Goal: Task Accomplishment & Management: Manage account settings

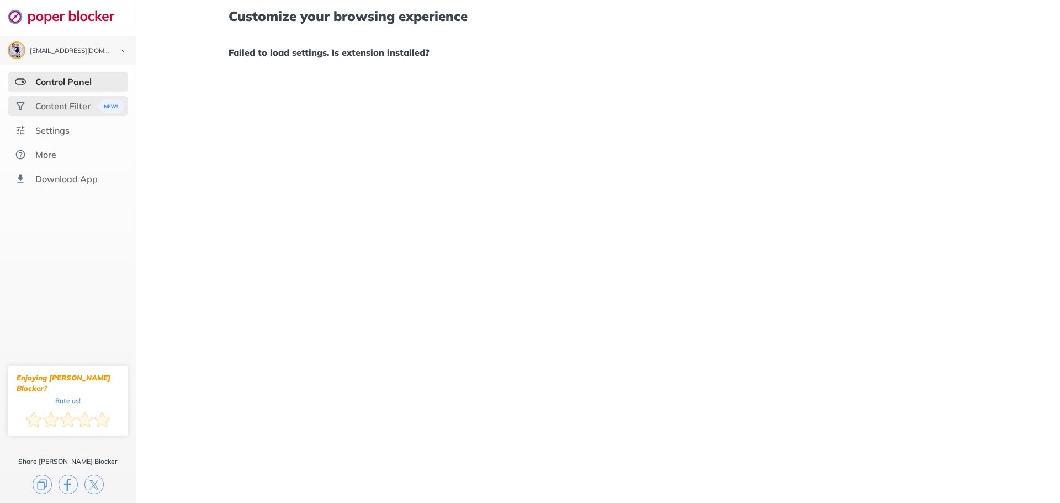
click at [59, 103] on div "Content Filter" at bounding box center [62, 105] width 55 height 11
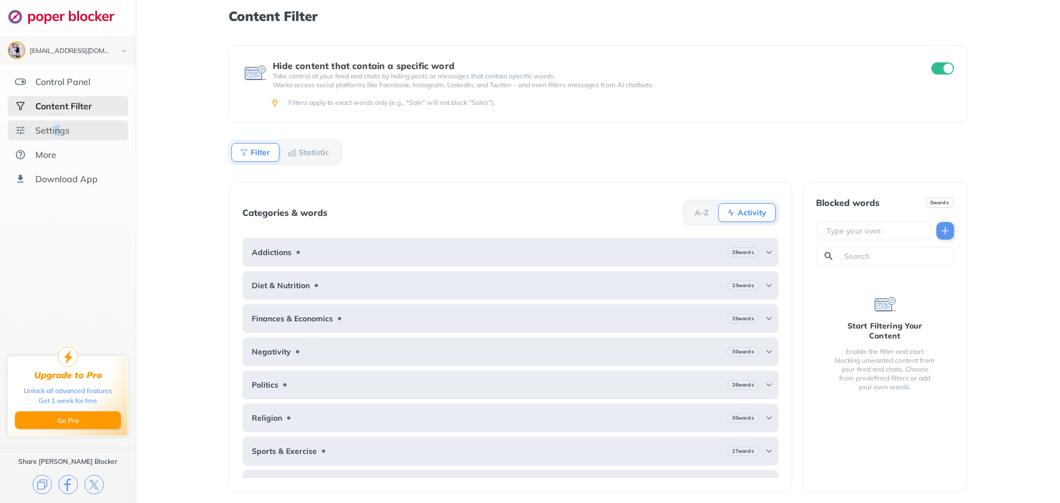
click at [57, 133] on div "Settings" at bounding box center [52, 130] width 34 height 11
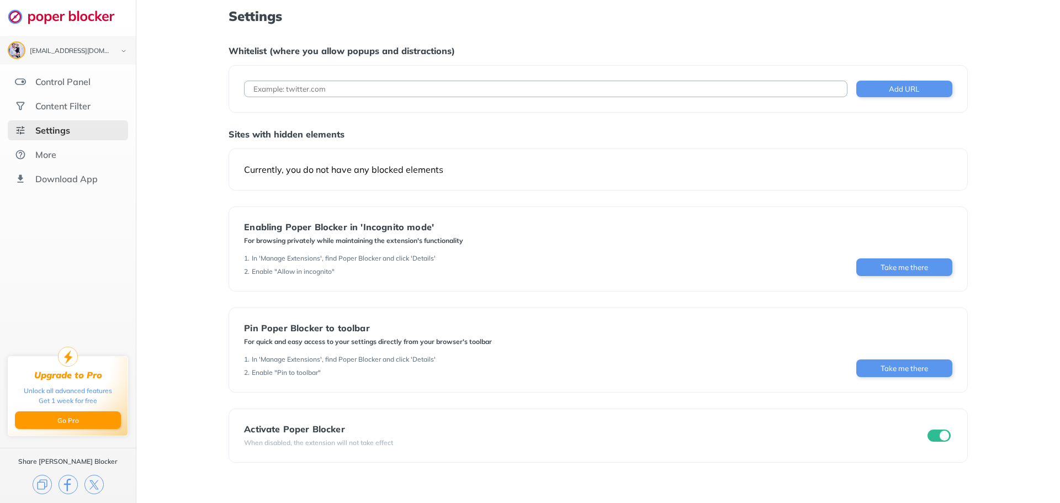
click at [391, 83] on input at bounding box center [545, 89] width 603 height 17
paste input "[URL][DOMAIN_NAME]"
drag, startPoint x: 277, startPoint y: 87, endPoint x: 199, endPoint y: 99, distance: 79.3
click at [199, 99] on div "Settings Whitelist (where you allow popups and distractions) [URL][DOMAIN_NAME]…" at bounding box center [598, 251] width 924 height 503
type input "[DOMAIN_NAME][URL]"
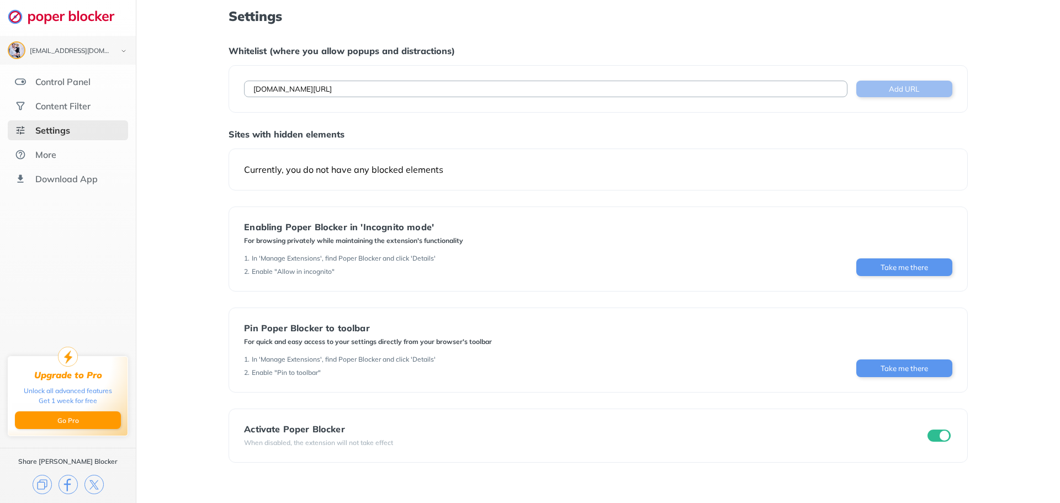
click at [908, 87] on button "Add URL" at bounding box center [904, 89] width 96 height 17
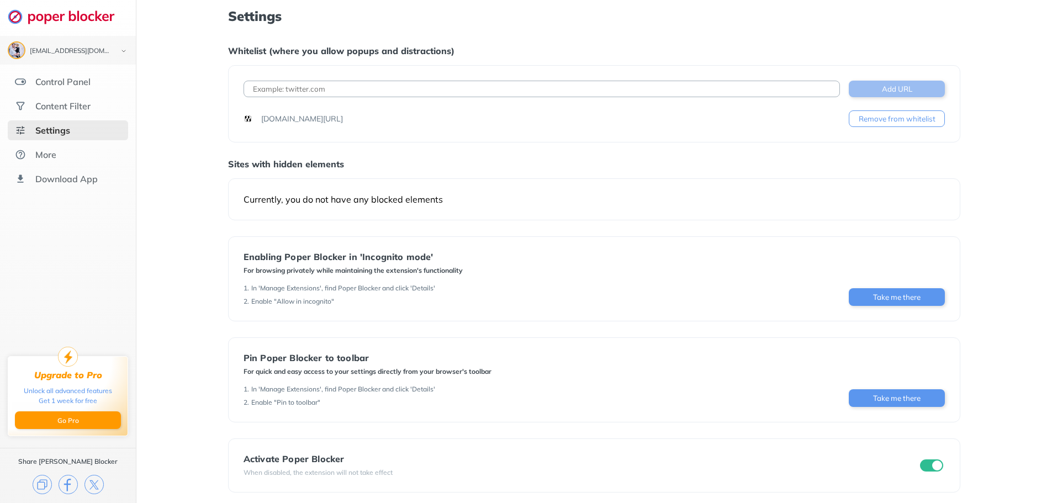
click at [899, 83] on button "Add URL" at bounding box center [897, 89] width 96 height 17
click at [370, 96] on input at bounding box center [541, 89] width 596 height 17
paste input "[URL][DOMAIN_NAME]"
type input "[URL][DOMAIN_NAME]"
click at [865, 91] on button "Add URL" at bounding box center [897, 89] width 96 height 17
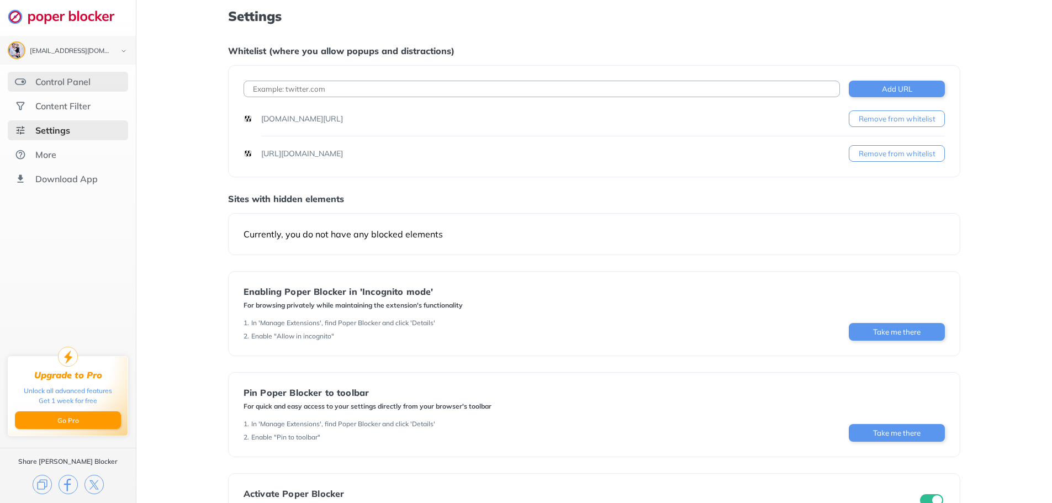
click at [67, 81] on div "Control Panel" at bounding box center [62, 81] width 55 height 11
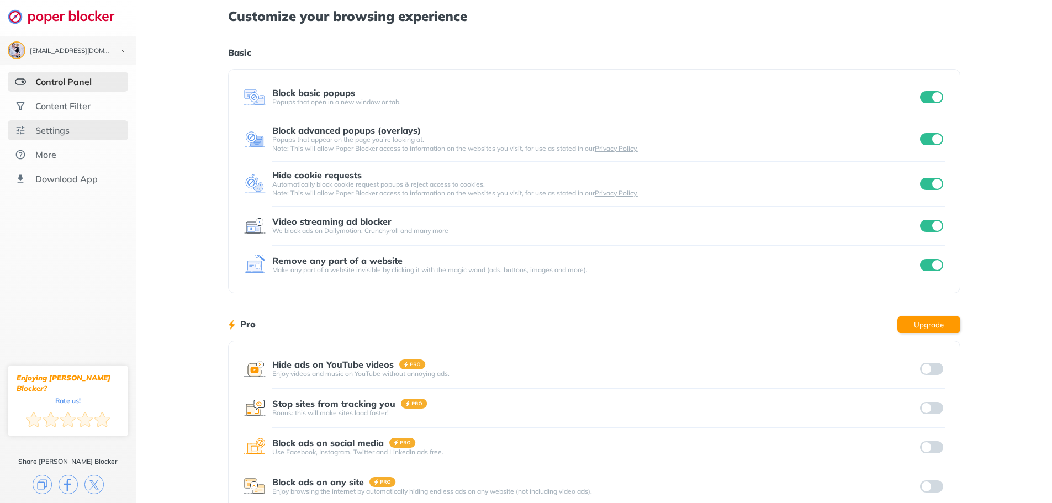
click at [59, 125] on div "Settings" at bounding box center [52, 130] width 34 height 11
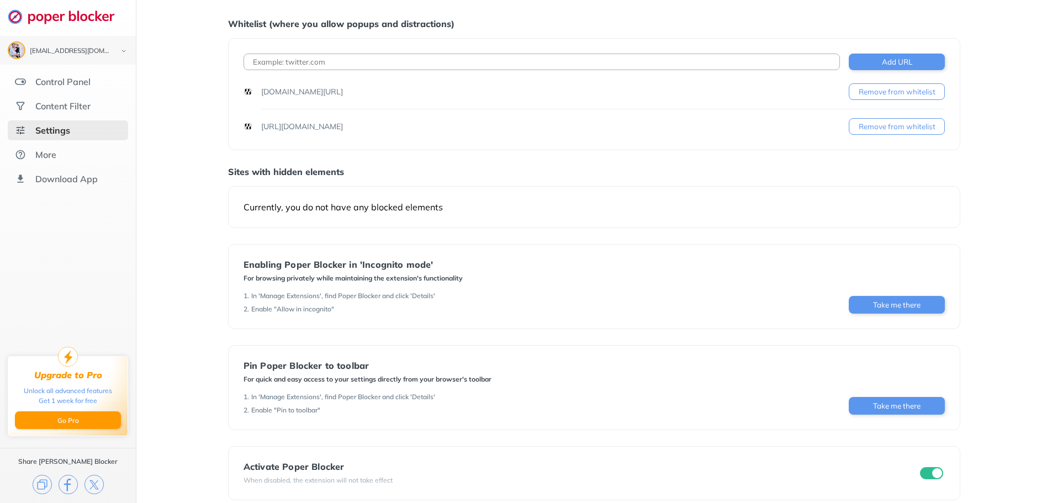
scroll to position [40, 0]
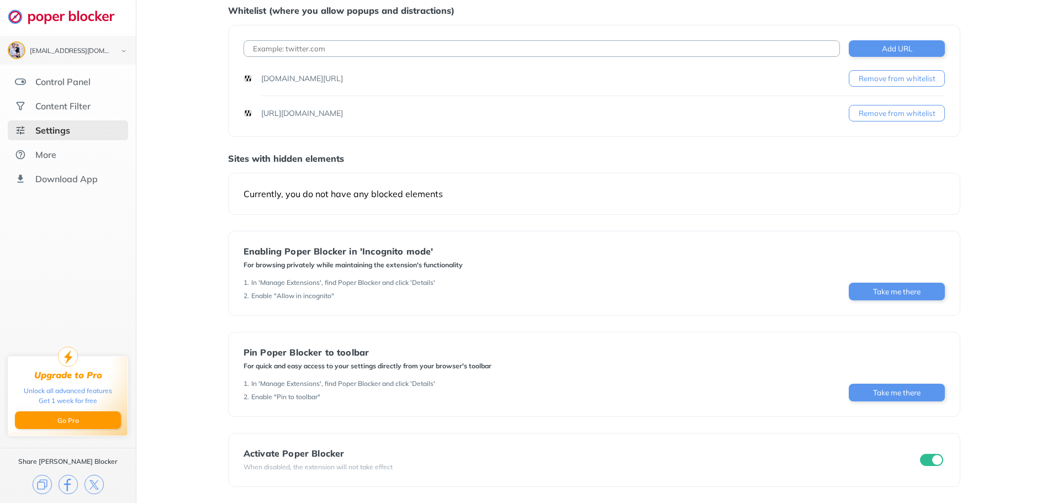
click at [938, 462] on input "checkbox" at bounding box center [931, 460] width 23 height 12
click at [67, 103] on div "Content Filter" at bounding box center [62, 105] width 55 height 11
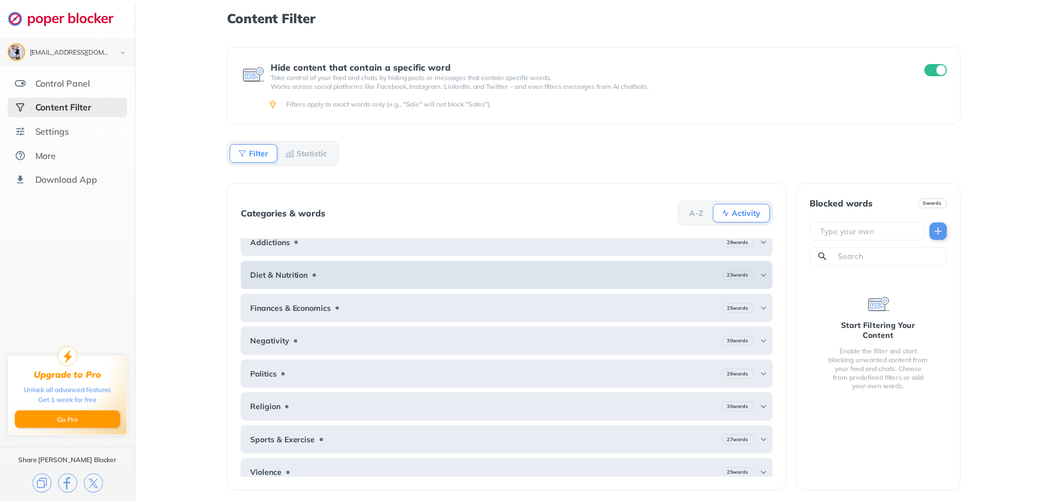
scroll to position [20, 0]
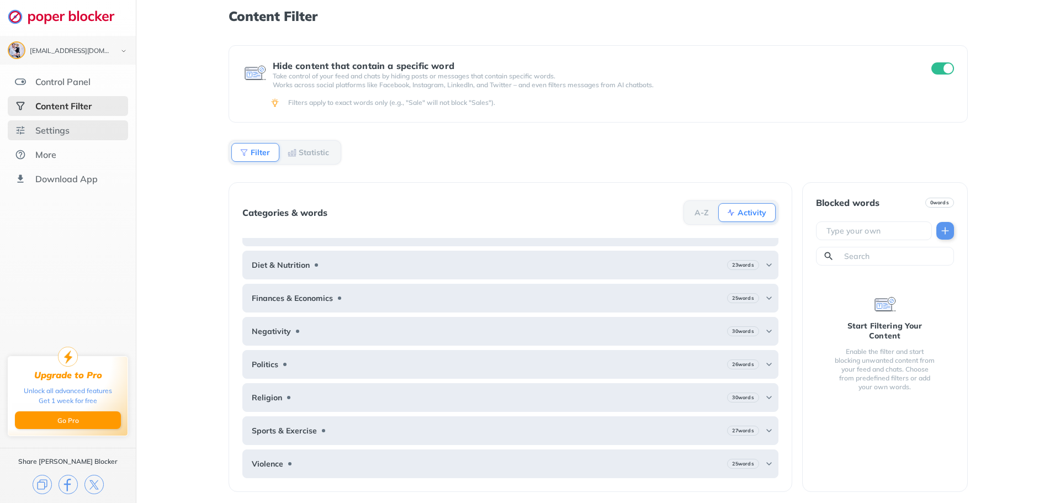
click at [57, 135] on div "Settings" at bounding box center [52, 130] width 34 height 11
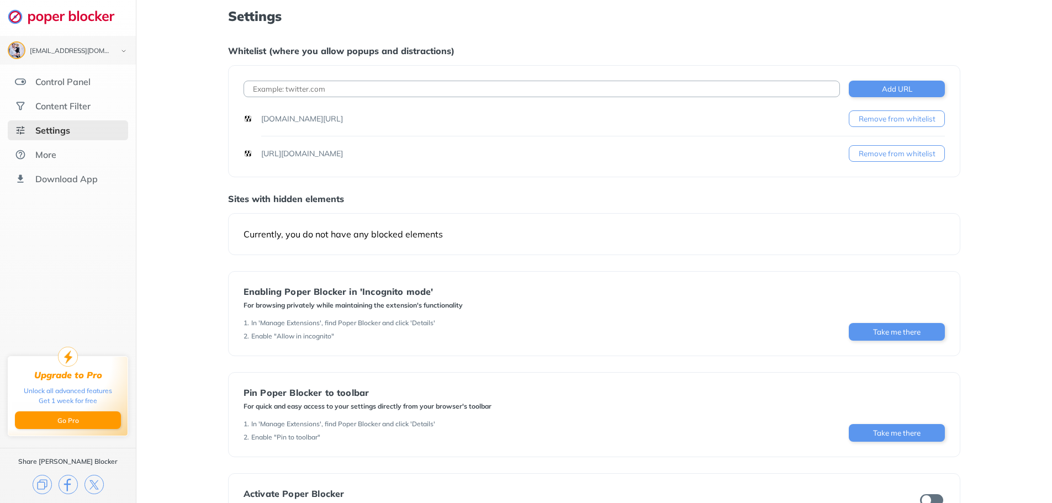
click at [350, 93] on input at bounding box center [541, 89] width 596 height 17
paste input "[URL][DOMAIN_NAME]"
drag, startPoint x: 276, startPoint y: 89, endPoint x: 223, endPoint y: 89, distance: 53.0
click at [223, 89] on div "Settings Whitelist (where you allow popups and distractions) [URL][DOMAIN_NAME]…" at bounding box center [593, 271] width 915 height 543
type input "[DOMAIN_NAME]"
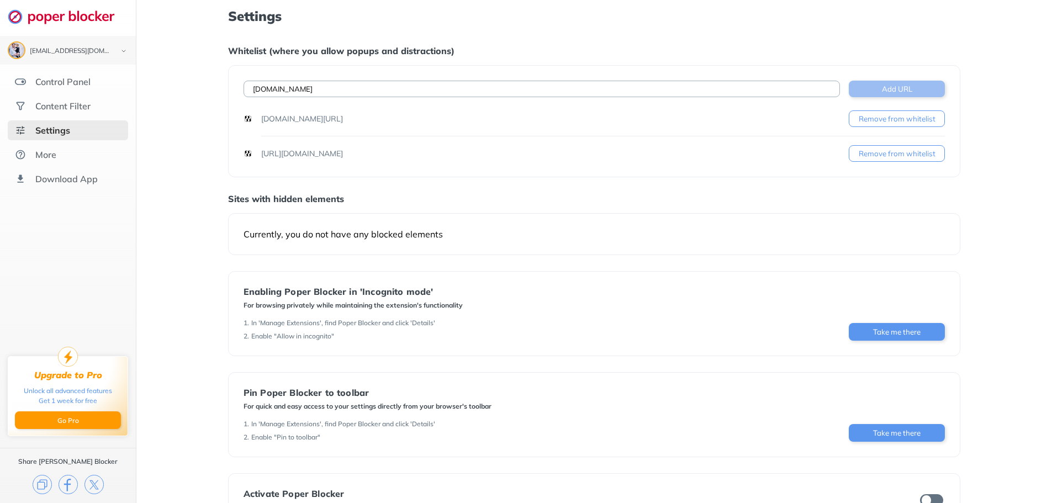
click at [901, 89] on button "Add URL" at bounding box center [897, 89] width 96 height 17
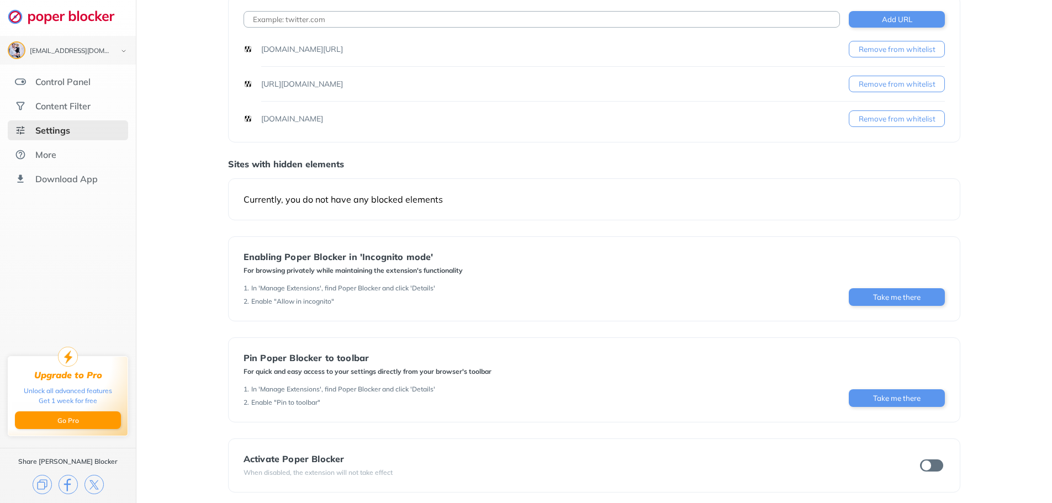
scroll to position [75, 0]
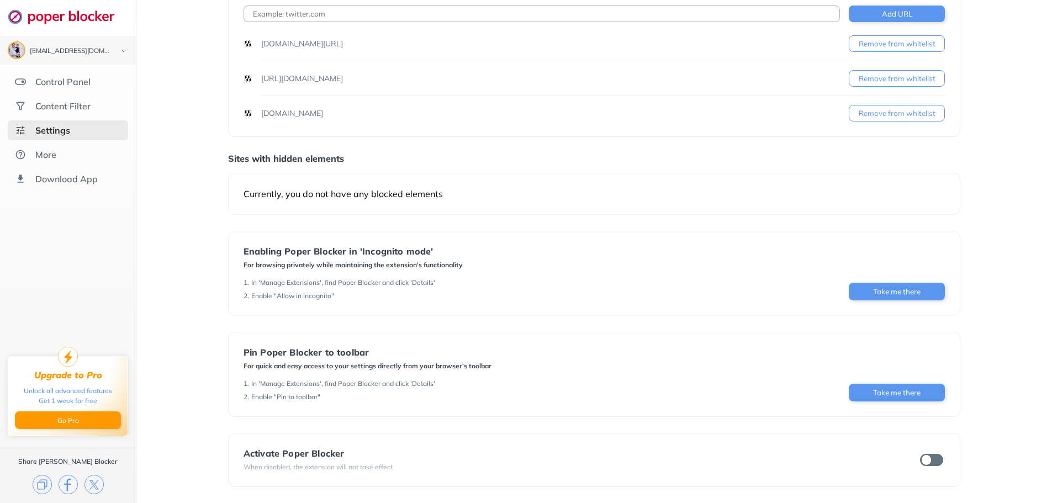
click at [932, 461] on input "checkbox" at bounding box center [931, 460] width 23 height 12
